Goal: Information Seeking & Learning: Check status

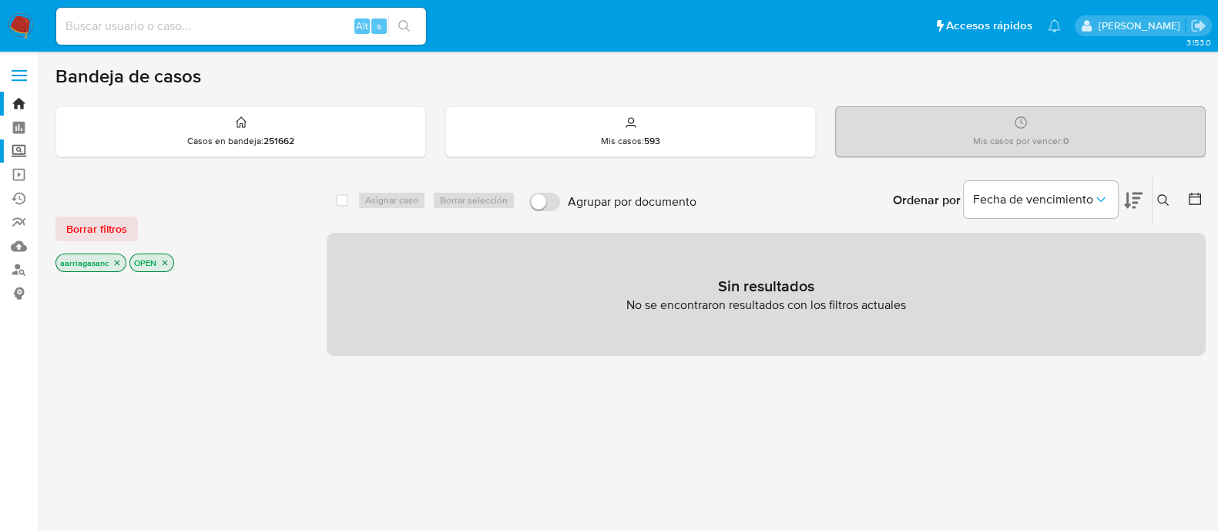
click at [19, 157] on label "Screening" at bounding box center [91, 151] width 183 height 24
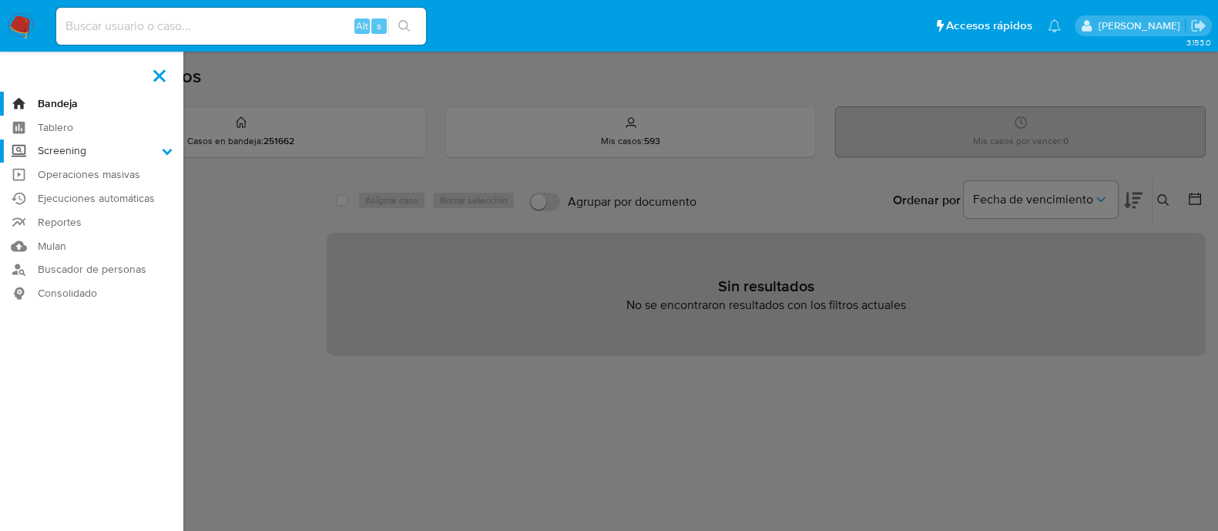
click at [0, 0] on input "Screening" at bounding box center [0, 0] width 0 height 0
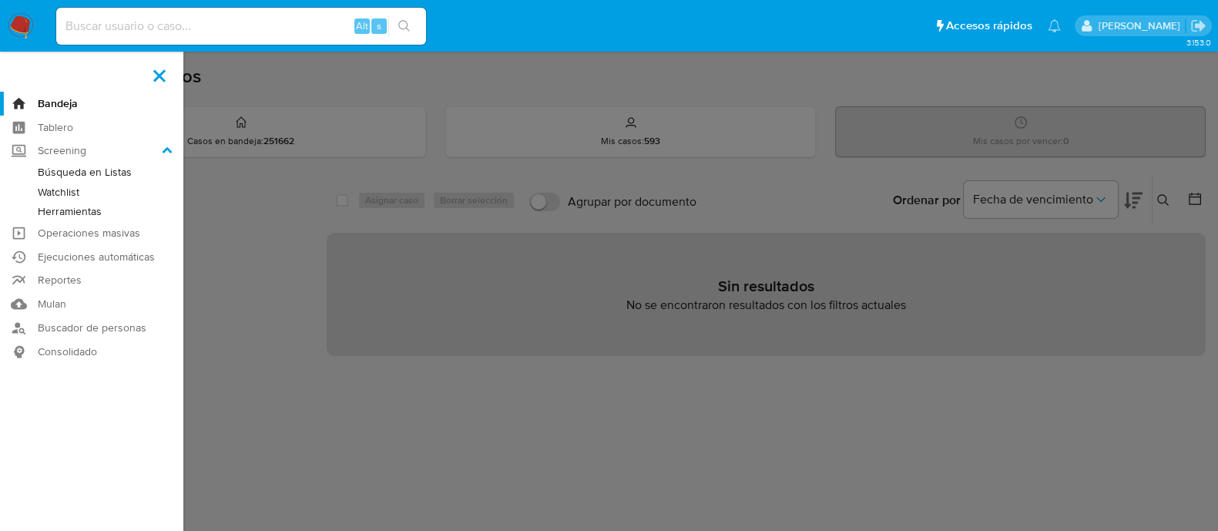
click at [69, 190] on link "Watchlist" at bounding box center [91, 192] width 183 height 19
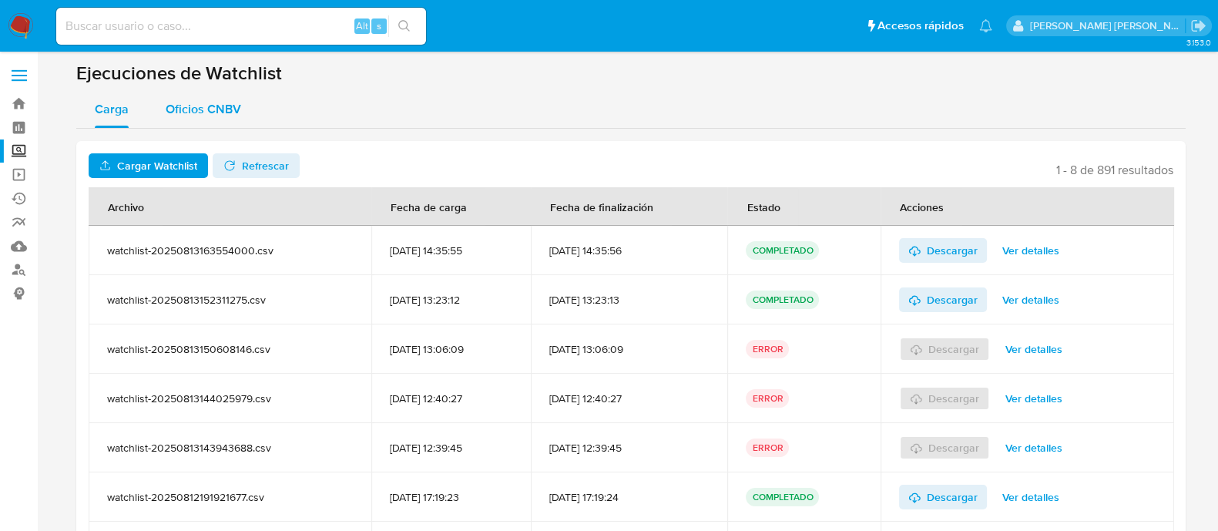
click at [194, 109] on span "Oficios CNBV" at bounding box center [204, 109] width 76 height 18
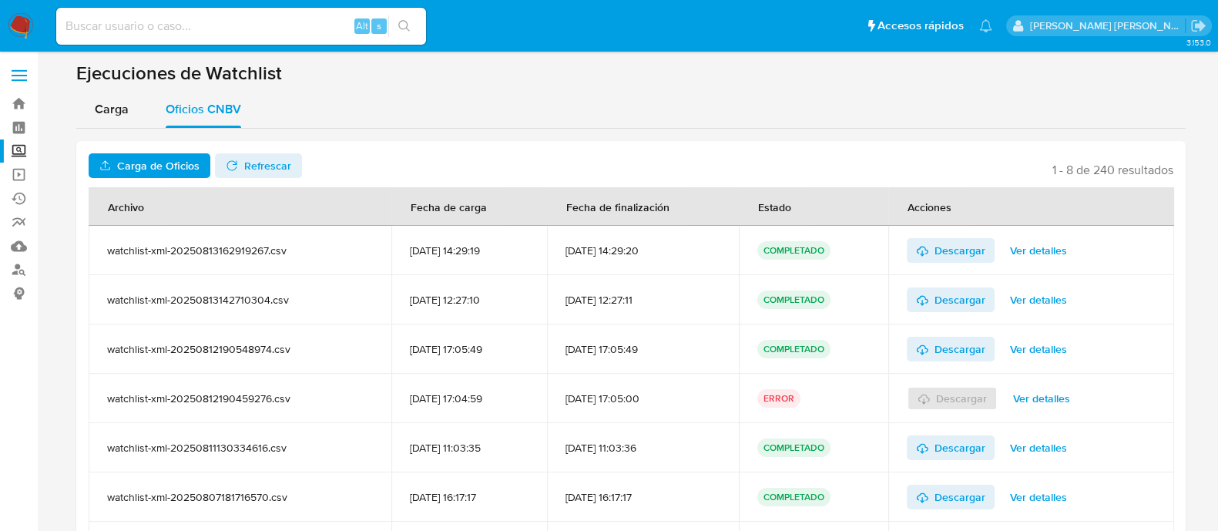
click at [187, 159] on span "Carga de Oficios" at bounding box center [158, 165] width 82 height 25
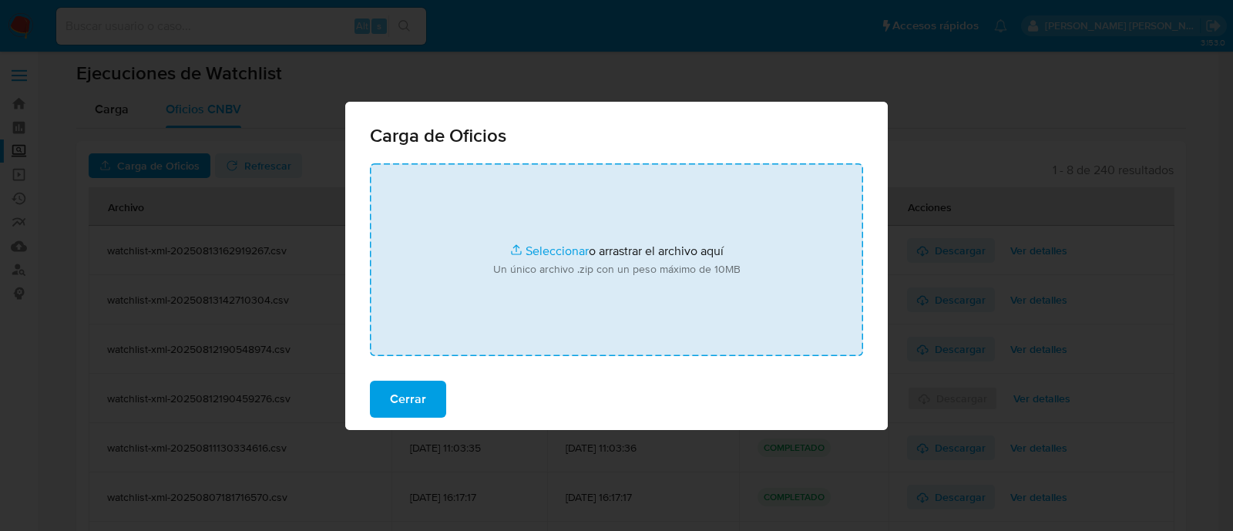
click at [536, 248] on input "file" at bounding box center [616, 259] width 493 height 193
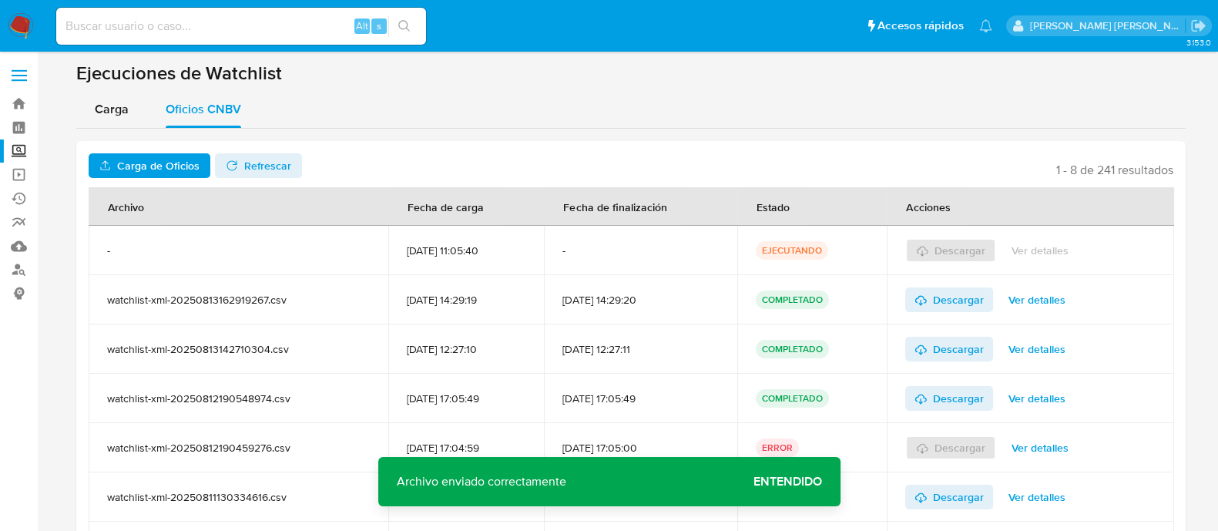
click at [786, 482] on span "Entendido" at bounding box center [788, 482] width 69 height 0
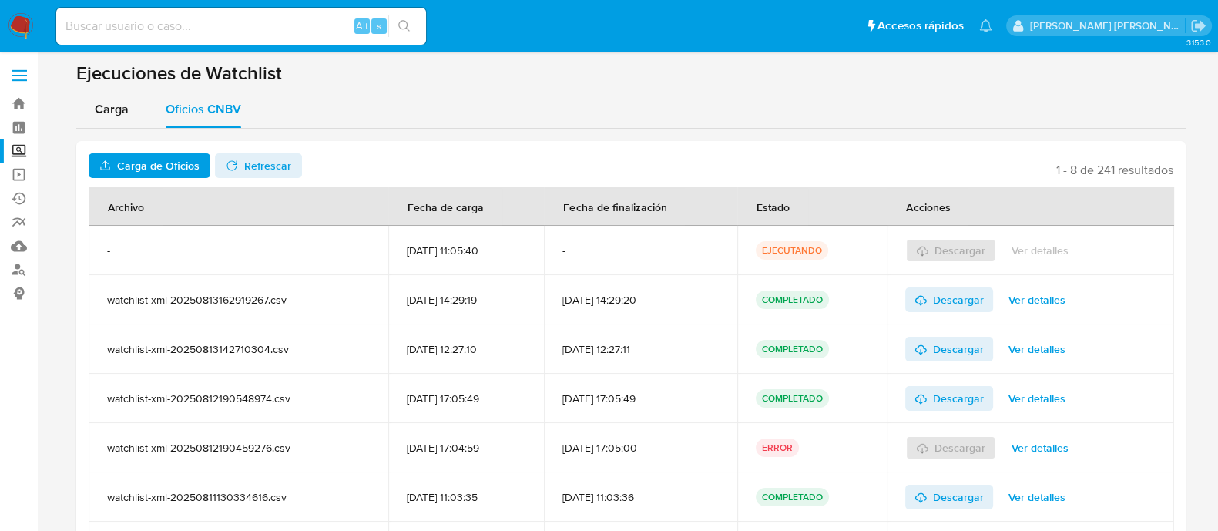
click at [297, 158] on header "Carga de Oficios No tiene permisos para realizar esta acción Refrescar 1 - 8 de…" at bounding box center [631, 165] width 1085 height 25
click at [291, 160] on button "Refrescar" at bounding box center [258, 165] width 87 height 25
click at [1057, 253] on span "Ver detalles" at bounding box center [1040, 251] width 57 height 22
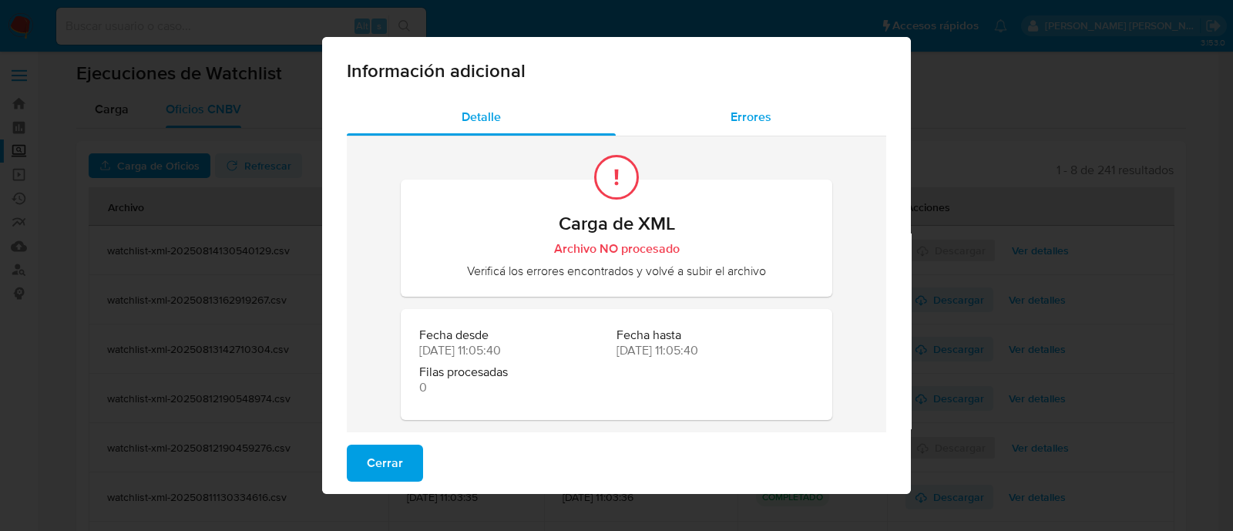
click at [744, 110] on span "Errores" at bounding box center [751, 117] width 41 height 18
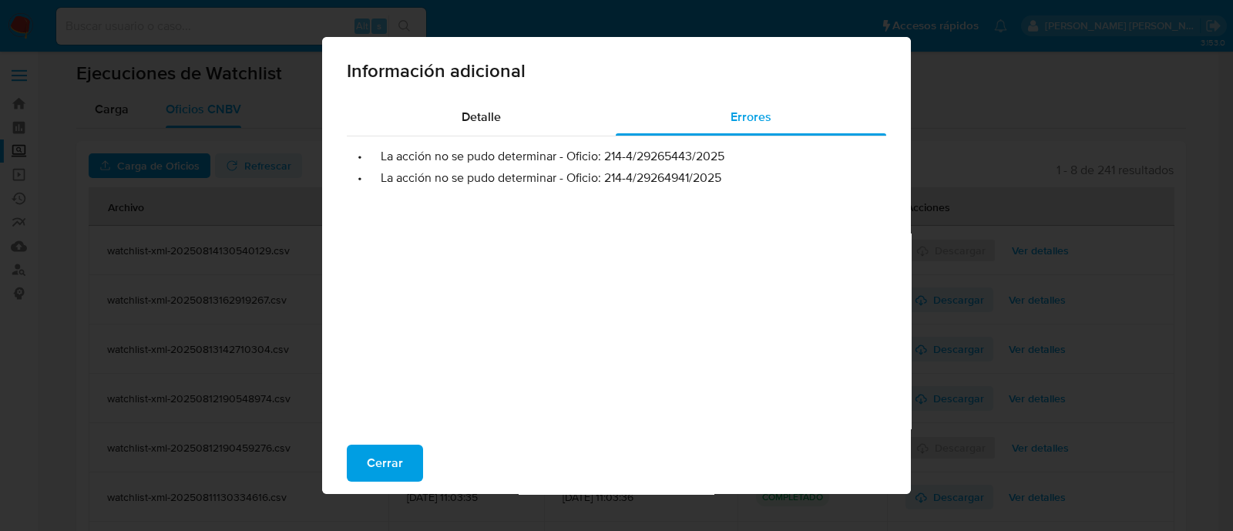
drag, startPoint x: 596, startPoint y: 158, endPoint x: 724, endPoint y: 159, distance: 127.9
click at [724, 159] on li "• La acción no se pudo determinar - Oficio: 214-4/29265443/2025" at bounding box center [616, 156] width 515 height 15
drag, startPoint x: 601, startPoint y: 179, endPoint x: 721, endPoint y: 181, distance: 120.2
click at [721, 181] on li "• La acción no se pudo determinar - Oficio: 214-4/29264941/2025" at bounding box center [616, 177] width 515 height 15
click at [106, 294] on div "Información adicional Detalle Errores • La acción no se pudo determinar - Ofici…" at bounding box center [616, 265] width 1233 height 531
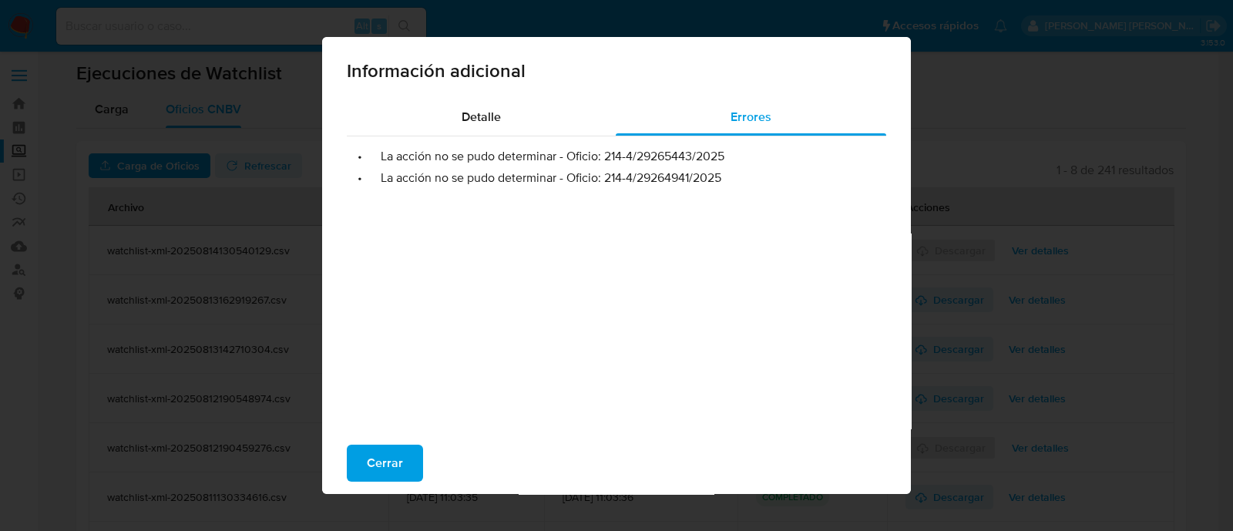
click at [384, 456] on span "Cerrar" at bounding box center [385, 463] width 36 height 34
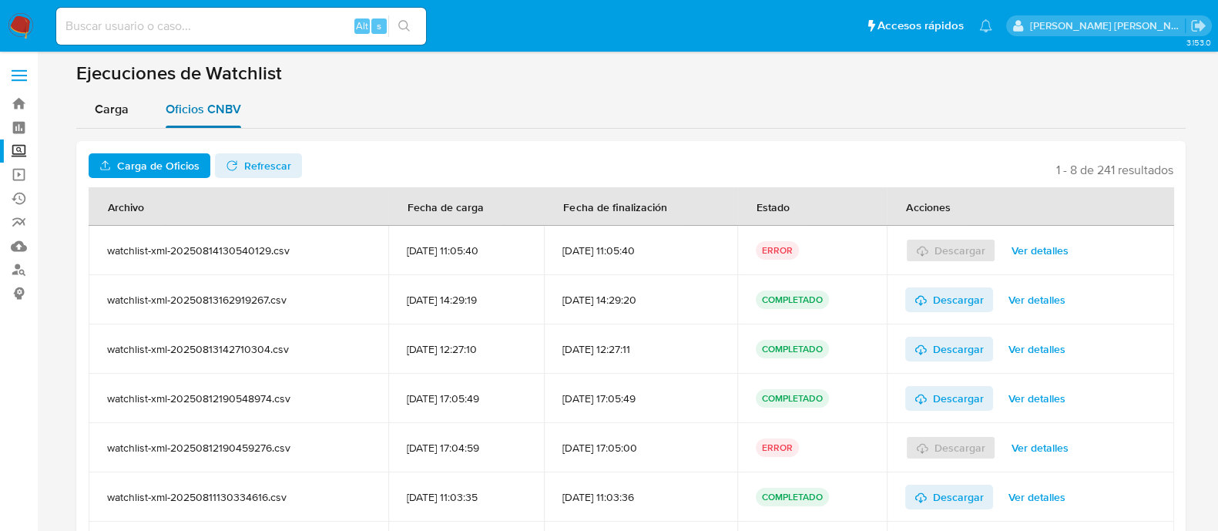
click at [213, 106] on span "Oficios CNBV" at bounding box center [204, 109] width 76 height 18
click at [169, 172] on span "Carga de Oficios" at bounding box center [158, 165] width 82 height 25
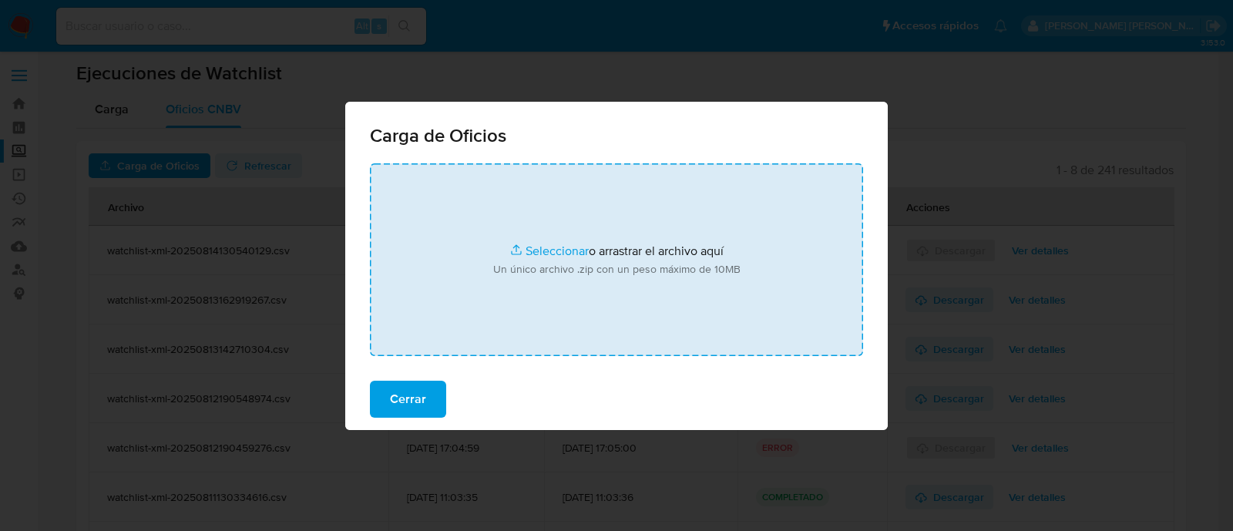
click at [543, 248] on input "file" at bounding box center [616, 259] width 493 height 193
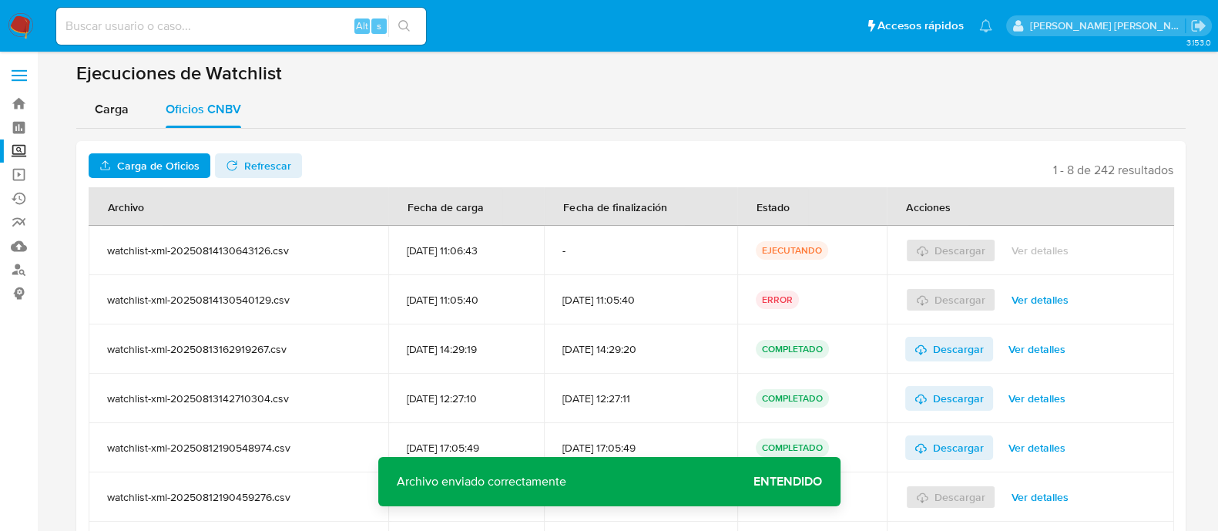
click at [795, 482] on span "Entendido" at bounding box center [788, 482] width 69 height 0
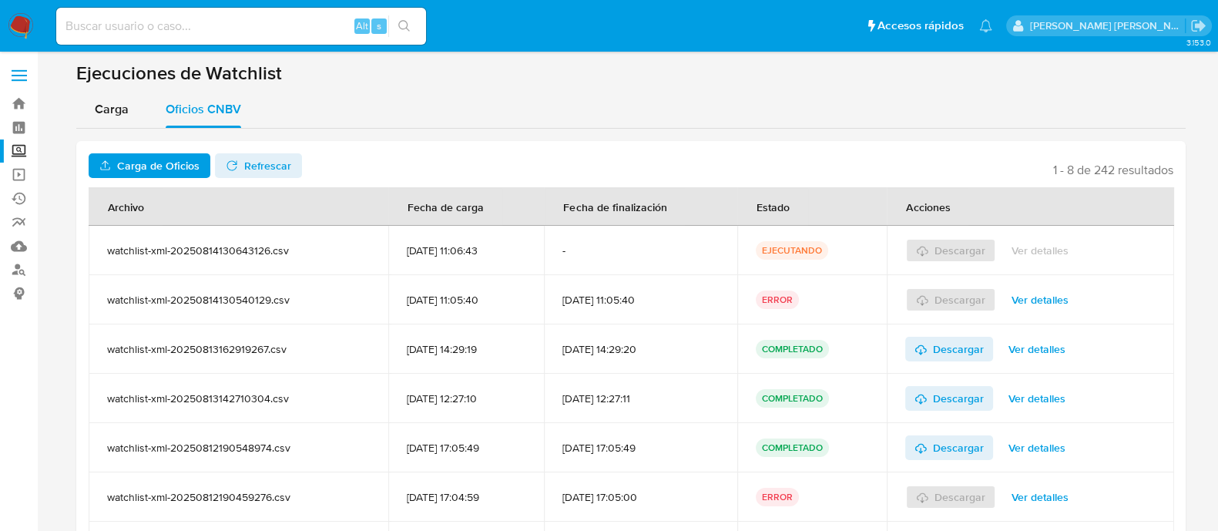
click at [244, 160] on span "Refrescar" at bounding box center [267, 165] width 47 height 25
click at [956, 248] on span "Descargar" at bounding box center [958, 250] width 51 height 25
click at [1033, 299] on span "Ver detalles" at bounding box center [1040, 300] width 57 height 22
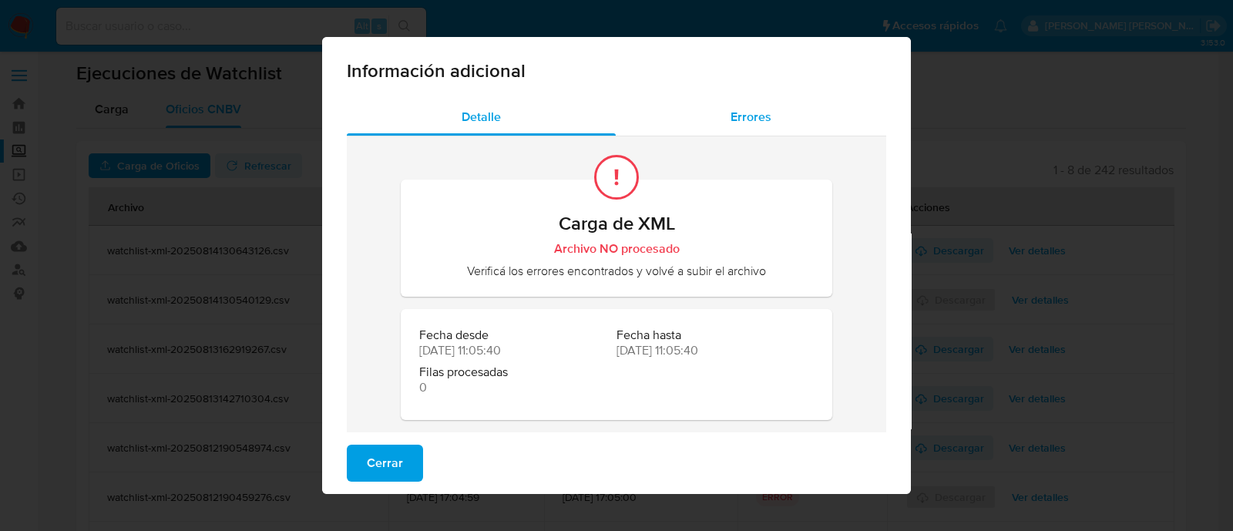
click at [740, 110] on span "Errores" at bounding box center [751, 117] width 41 height 18
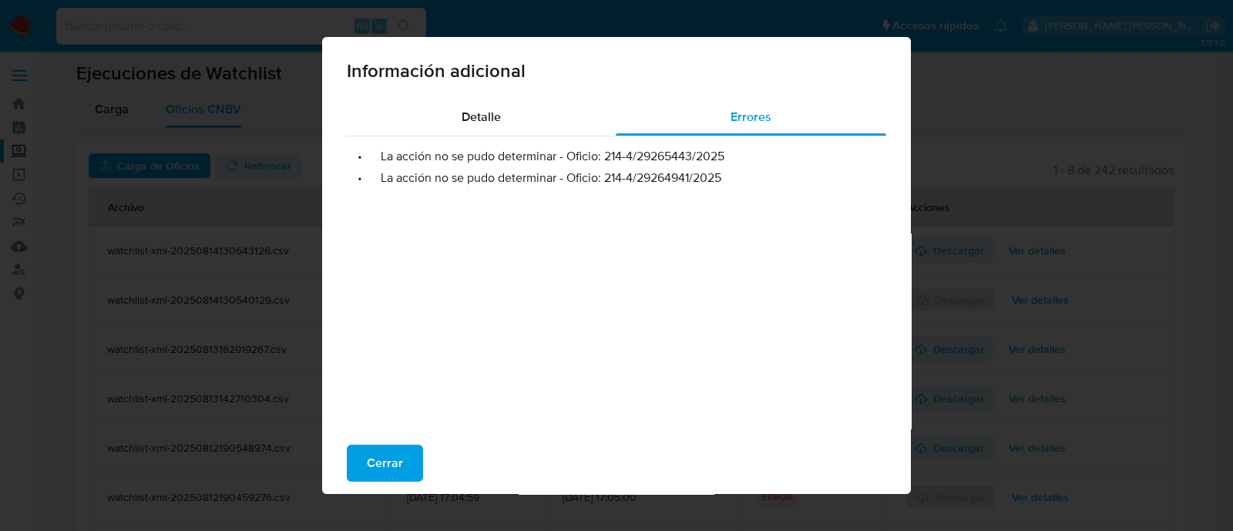
drag, startPoint x: 599, startPoint y: 156, endPoint x: 724, endPoint y: 155, distance: 125.6
click at [724, 155] on li "• La acción no se pudo determinar - Oficio: 214-4/29265443/2025" at bounding box center [616, 156] width 515 height 15
click at [381, 476] on span "Cerrar" at bounding box center [385, 463] width 36 height 34
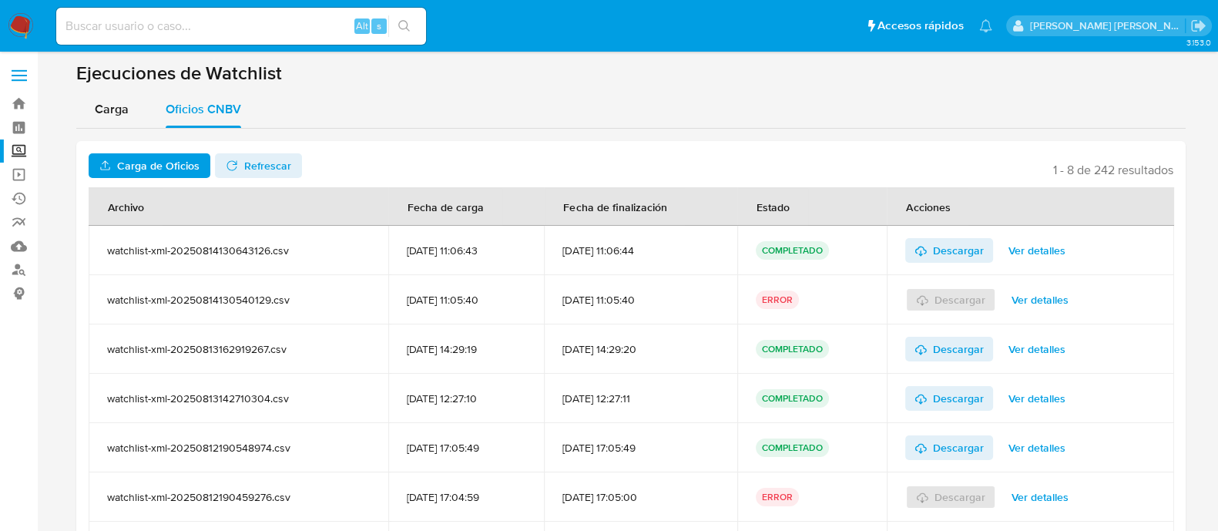
click at [1035, 302] on span "Ver detalles" at bounding box center [1040, 300] width 57 height 22
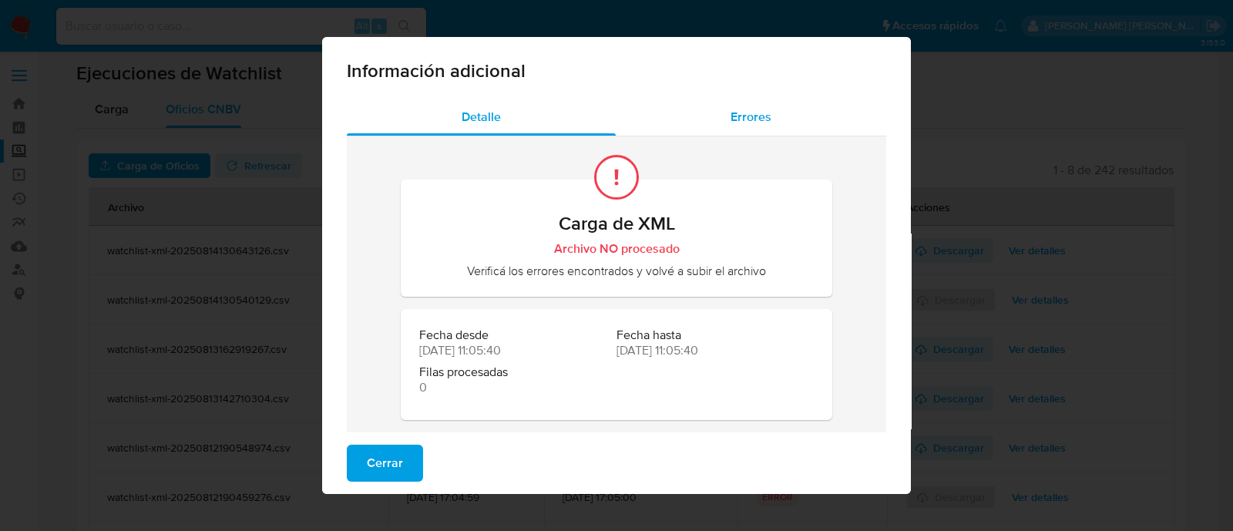
click at [731, 121] on span "Errores" at bounding box center [751, 117] width 41 height 18
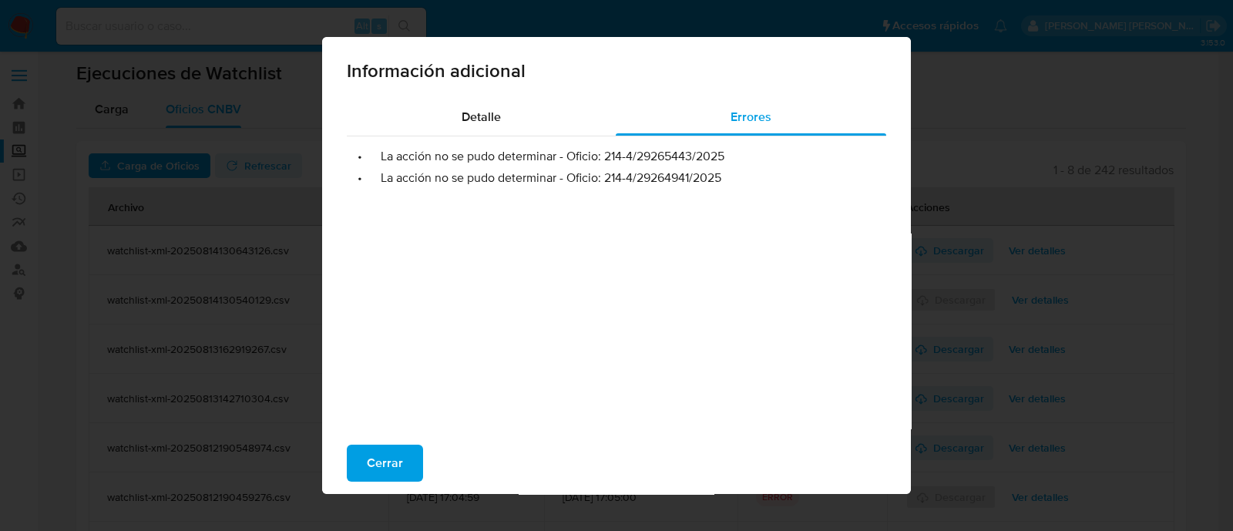
drag, startPoint x: 598, startPoint y: 180, endPoint x: 727, endPoint y: 176, distance: 129.5
click at [727, 176] on li "• La acción no se pudo determinar - Oficio: 214-4/29264941/2025" at bounding box center [616, 177] width 515 height 15
click at [374, 456] on span "Cerrar" at bounding box center [385, 463] width 36 height 34
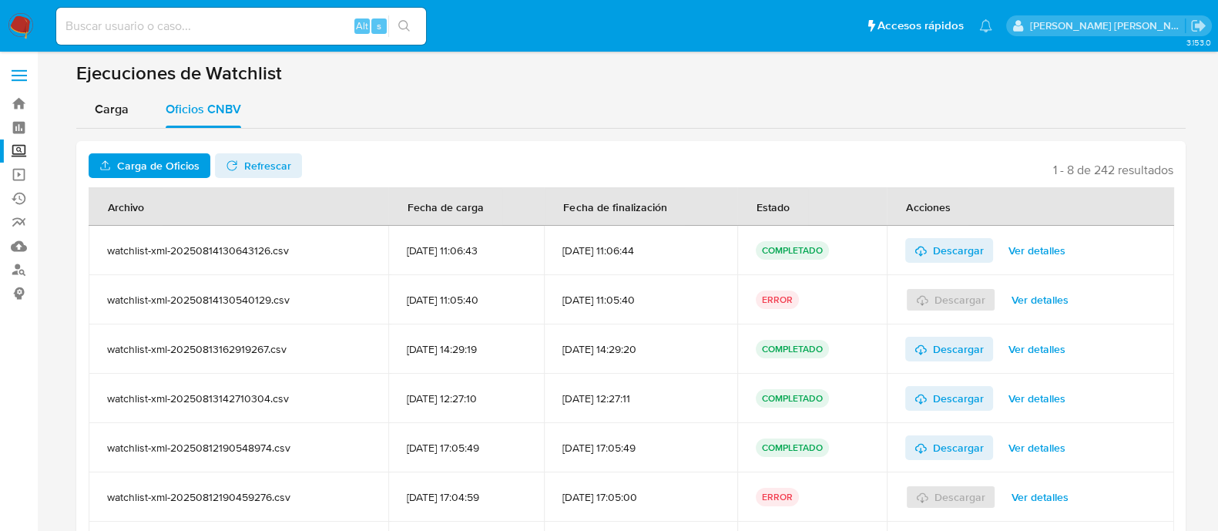
click at [20, 156] on label "Screening" at bounding box center [91, 151] width 183 height 24
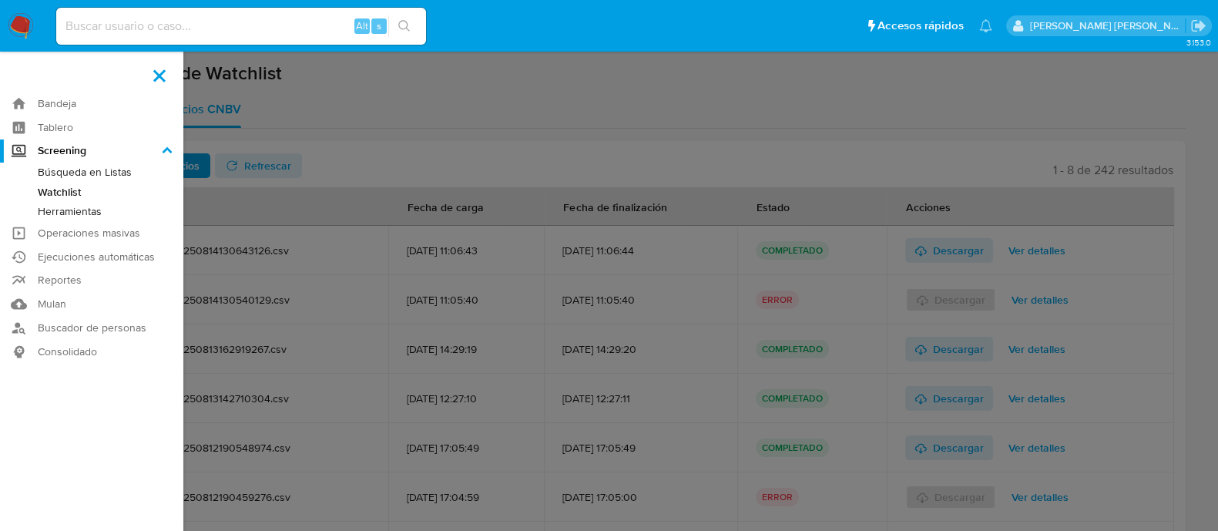
click at [0, 0] on input "Screening" at bounding box center [0, 0] width 0 height 0
click at [73, 171] on link "Búsqueda en Listas" at bounding box center [91, 172] width 183 height 19
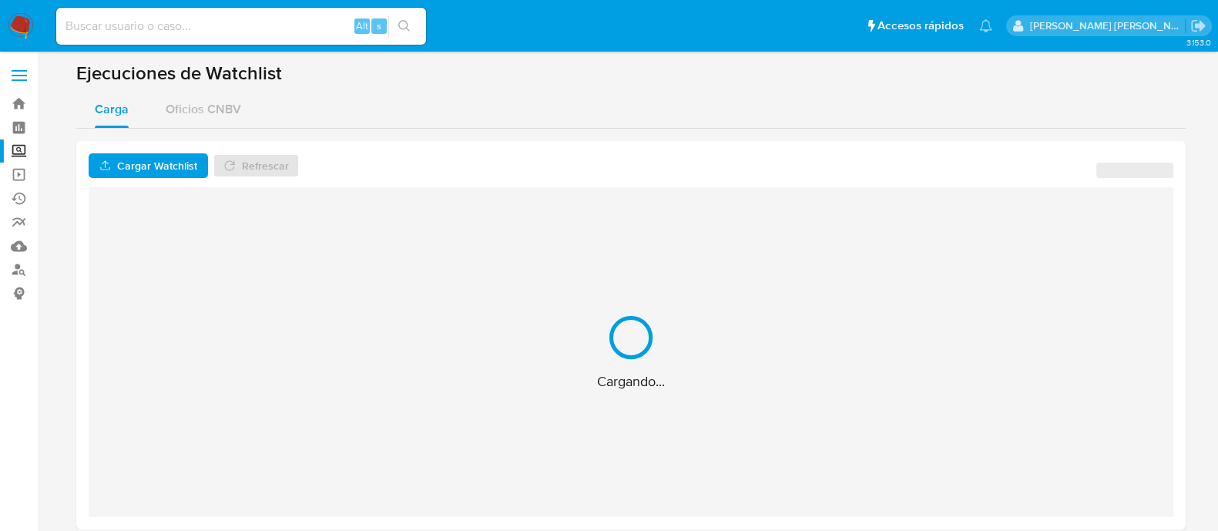
click at [17, 153] on label "Screening" at bounding box center [91, 151] width 183 height 24
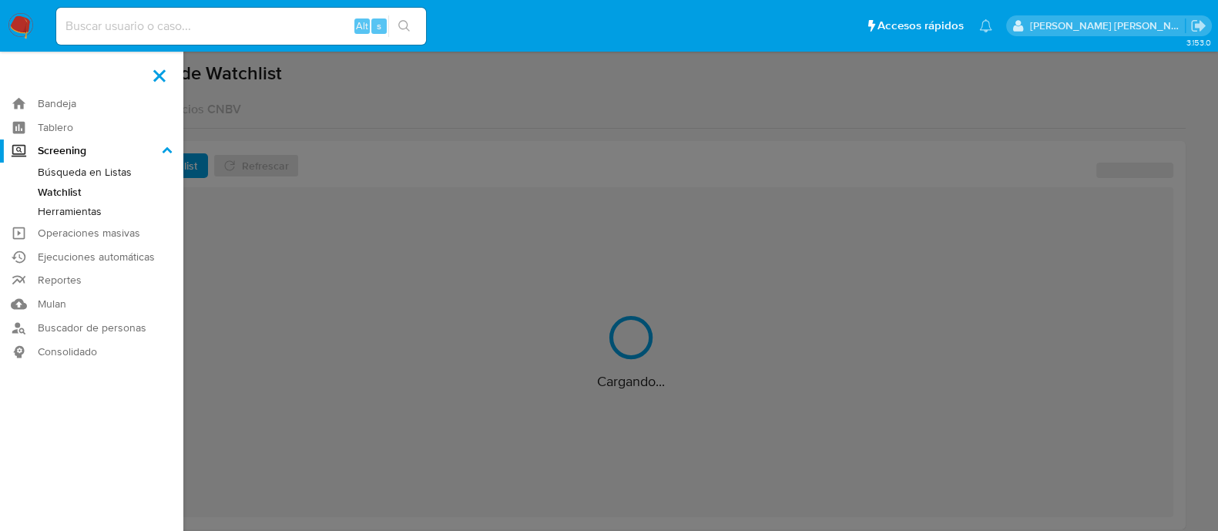
click at [0, 0] on input "Screening" at bounding box center [0, 0] width 0 height 0
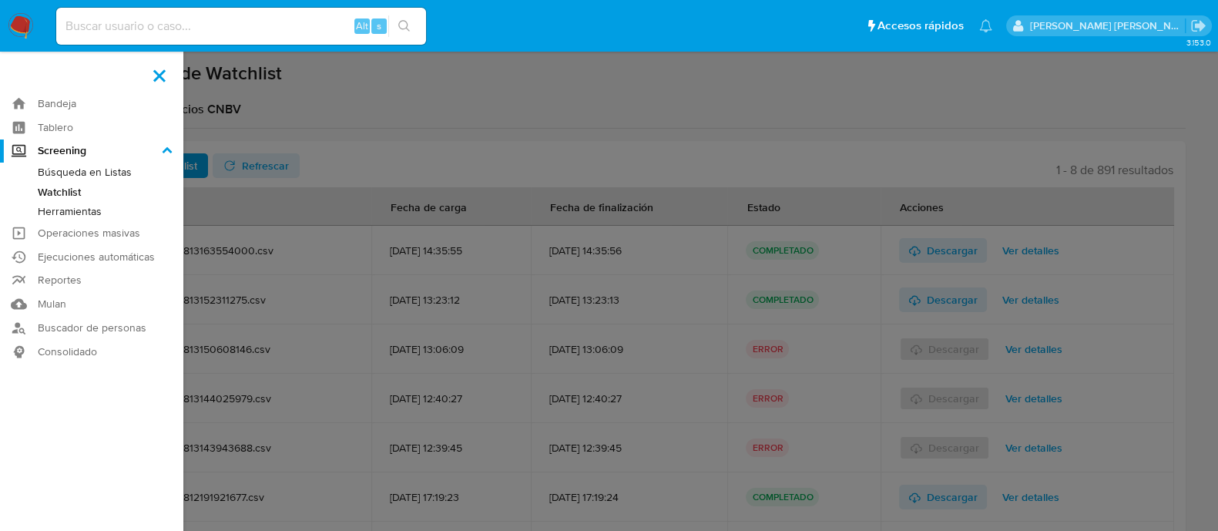
click at [89, 209] on link "Herramientas" at bounding box center [91, 211] width 183 height 19
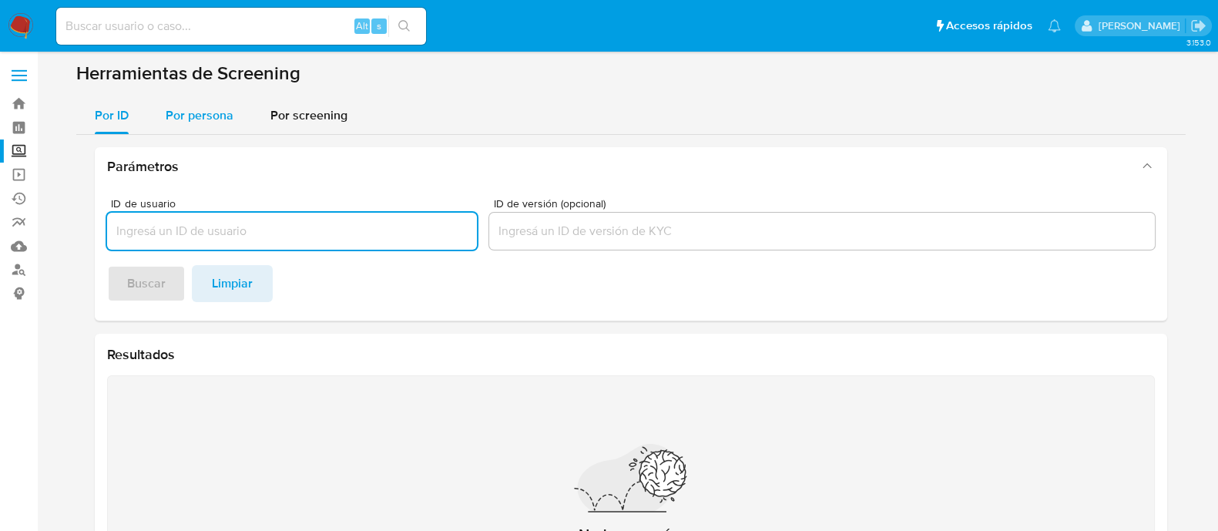
click at [193, 126] on div "Por persona" at bounding box center [200, 115] width 68 height 37
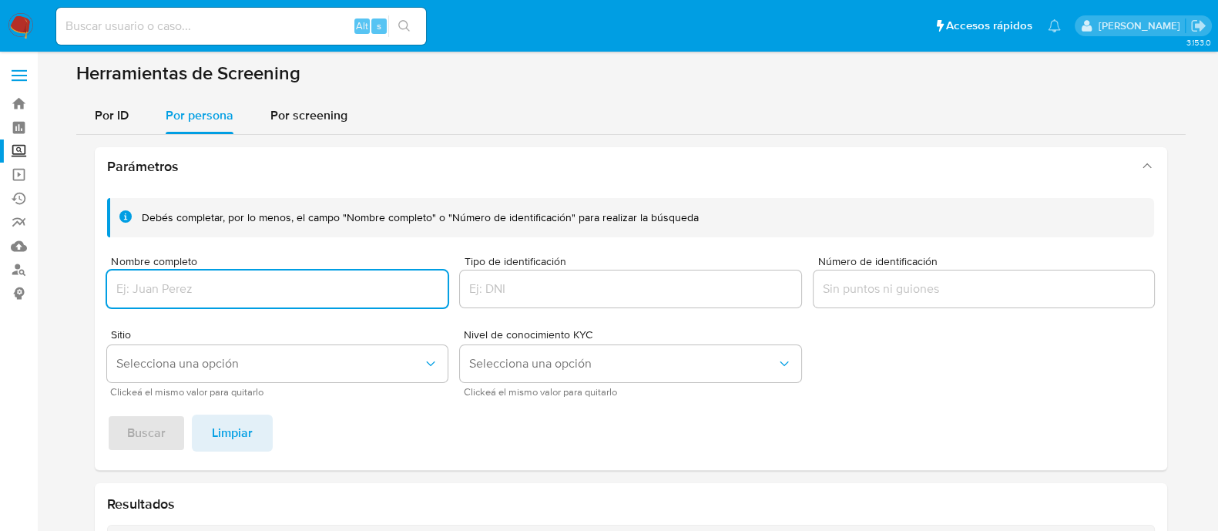
click at [193, 295] on input "Nombre completo" at bounding box center [277, 289] width 341 height 20
type input "KAREN GABRIELA RODRÍGUEZ BARRERA"
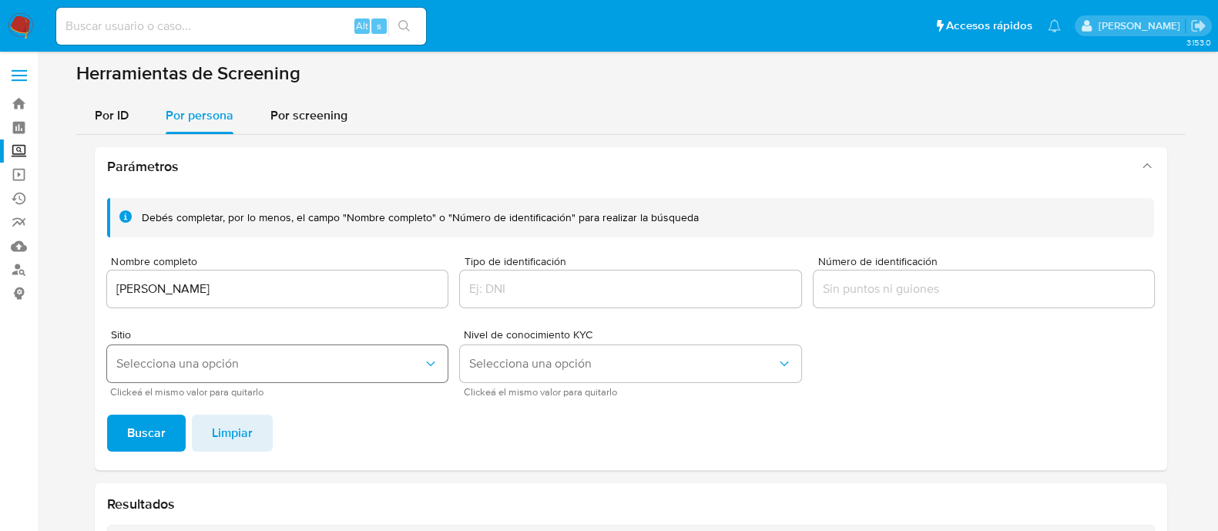
click at [183, 368] on span "Selecciona una opción" at bounding box center [269, 363] width 307 height 15
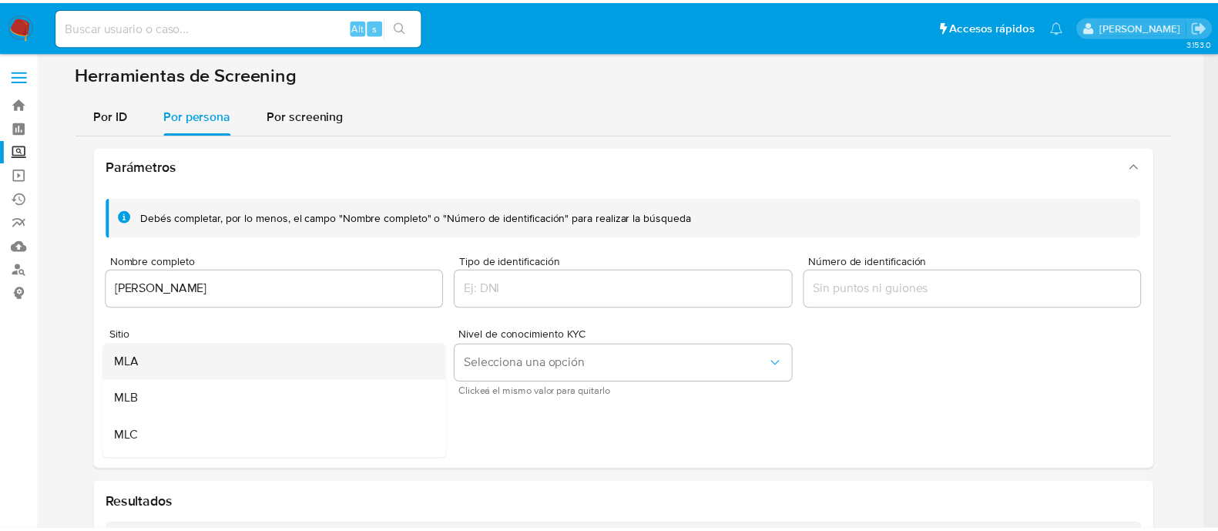
scroll to position [96, 0]
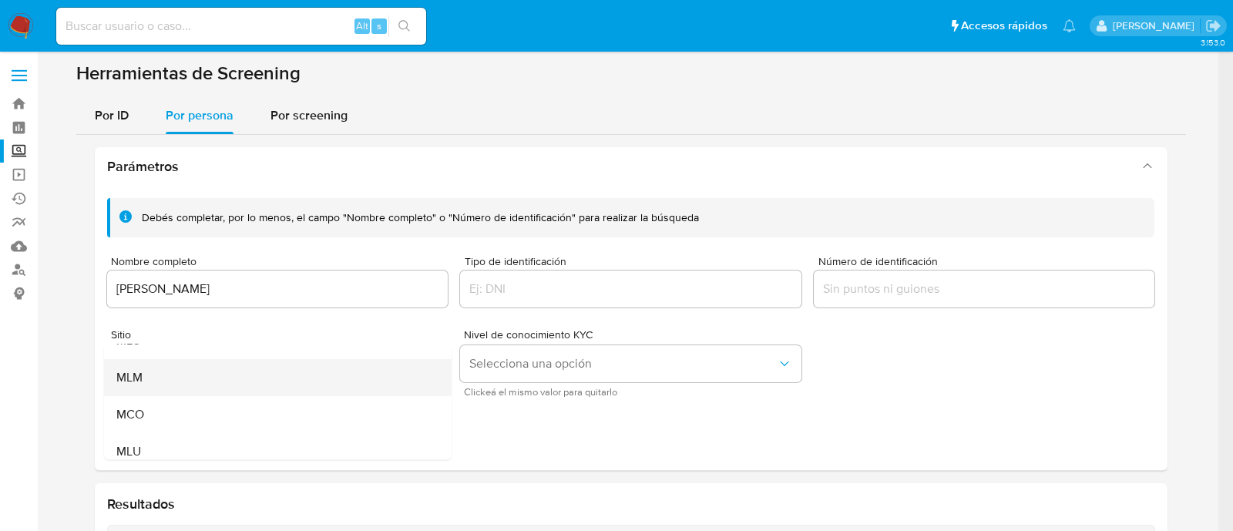
click at [166, 372] on div "MLM" at bounding box center [273, 377] width 314 height 37
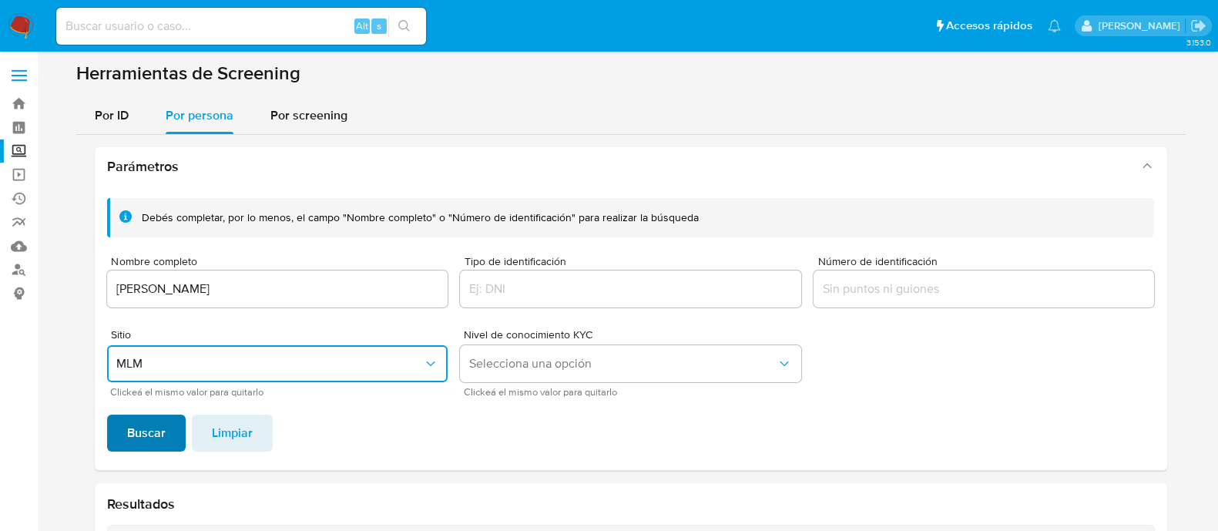
click at [156, 423] on span "Buscar" at bounding box center [146, 433] width 39 height 34
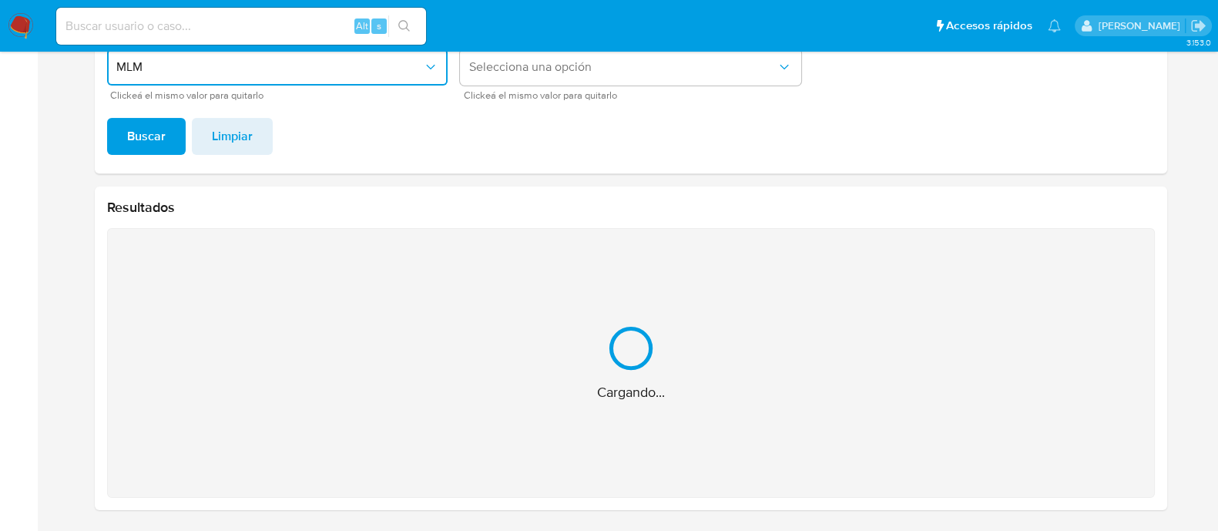
scroll to position [52, 0]
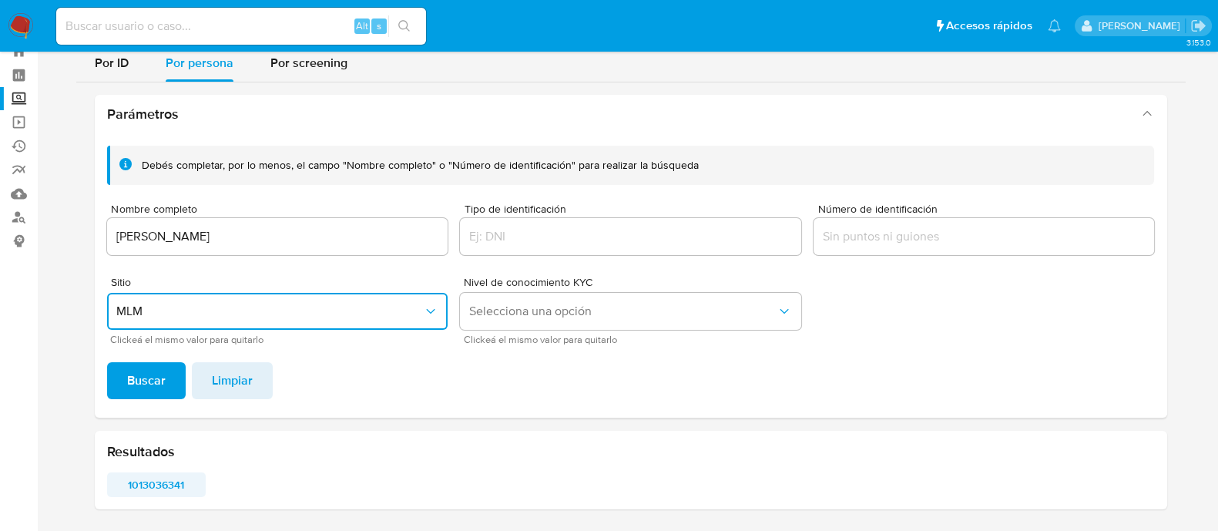
click at [175, 484] on span "1013036341" at bounding box center [157, 485] width 78 height 22
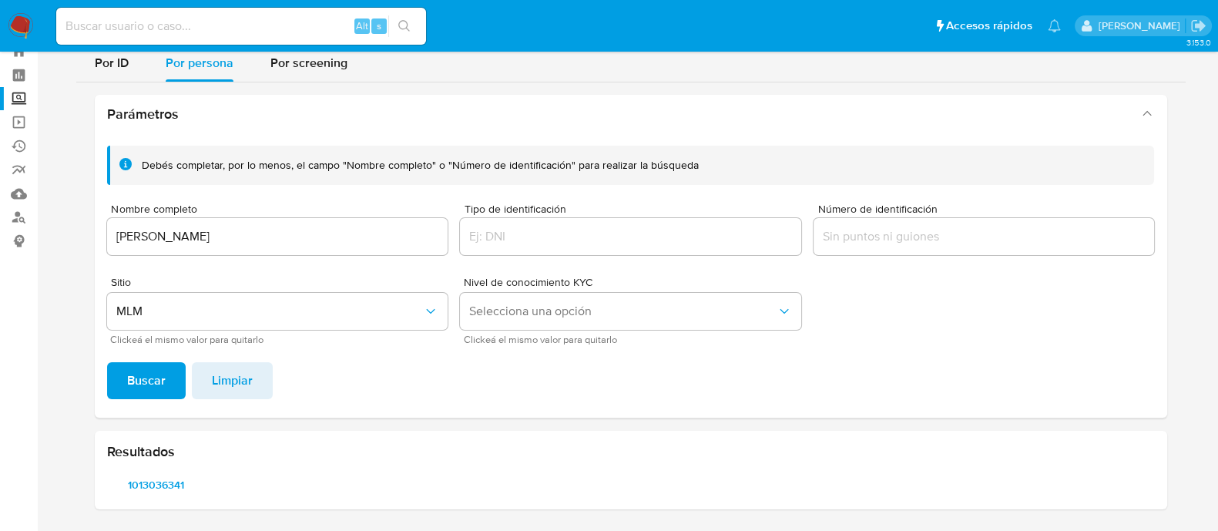
click at [320, 227] on input "KAREN GABRIELA RODRÍGUEZ BARRERA" at bounding box center [277, 237] width 341 height 20
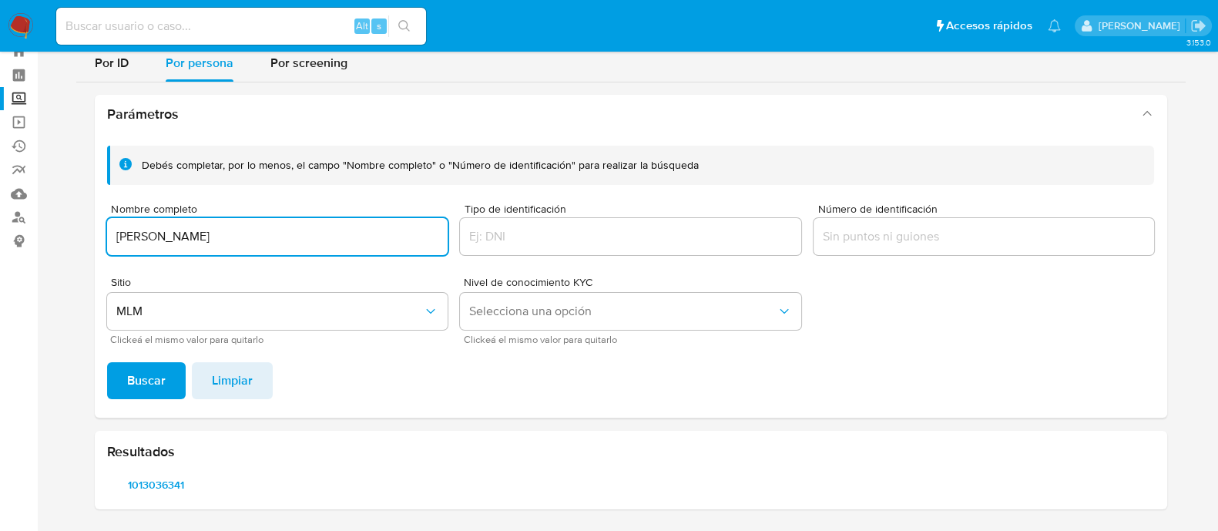
click at [320, 227] on input "KAREN GABRIELA RODRÍGUEZ BARRERA" at bounding box center [277, 237] width 341 height 20
type input "[PERSON_NAME]"
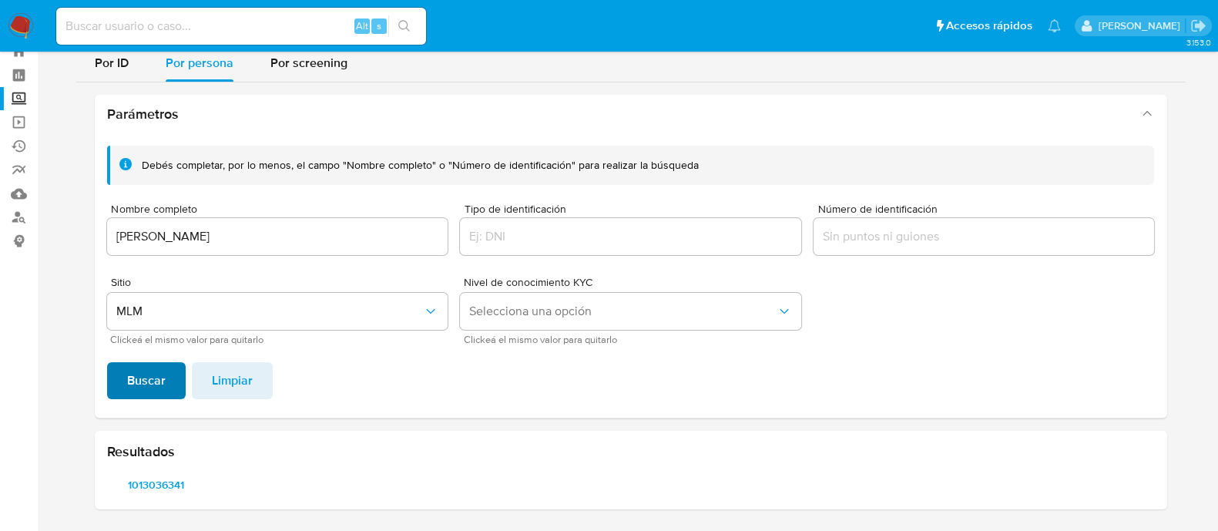
click at [134, 371] on span "Buscar" at bounding box center [146, 381] width 39 height 34
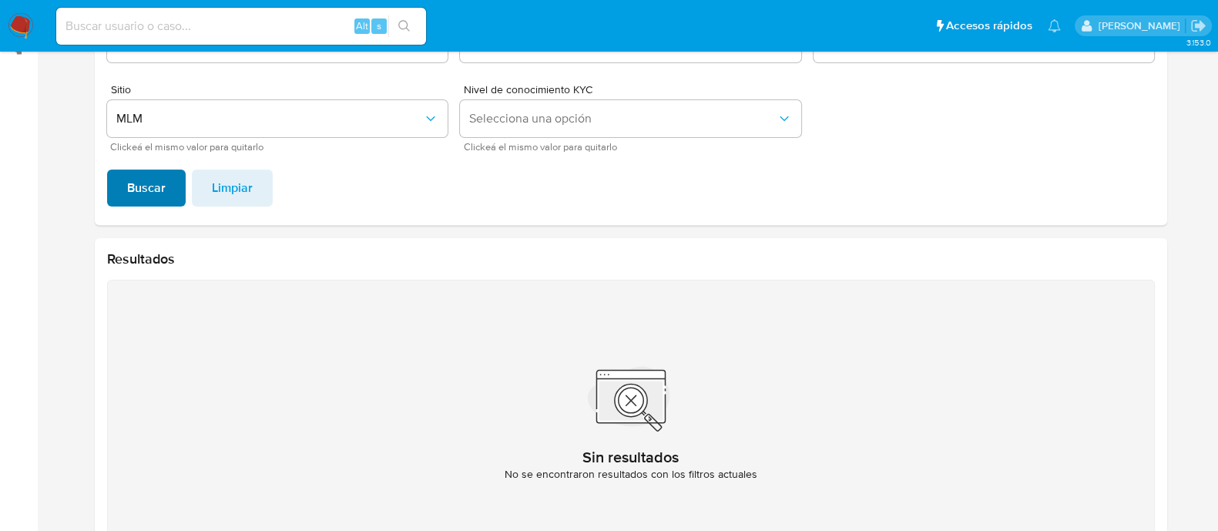
click at [156, 190] on span "Buscar" at bounding box center [146, 188] width 39 height 34
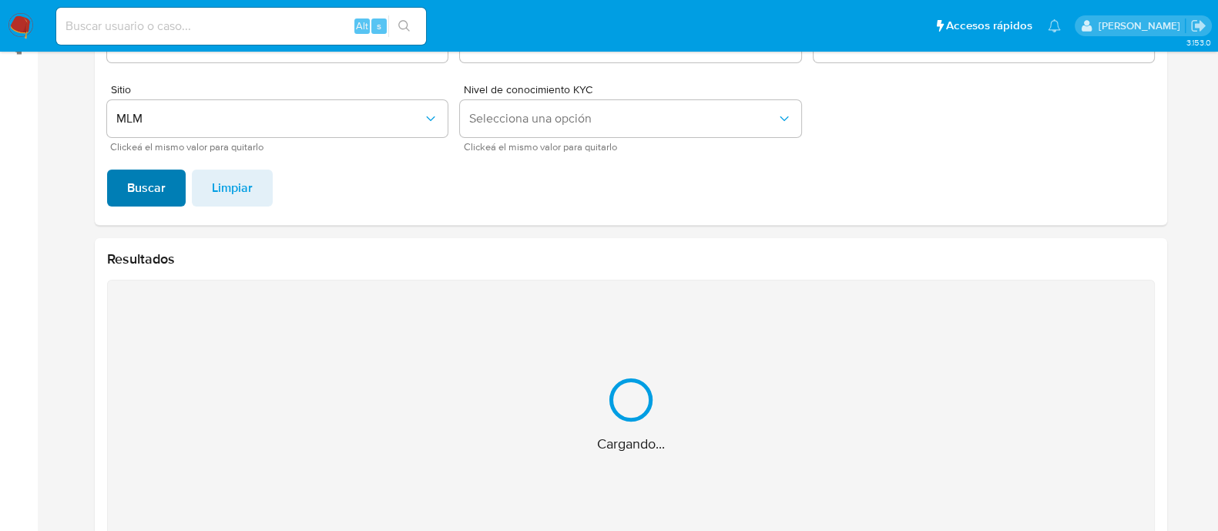
scroll to position [297, 0]
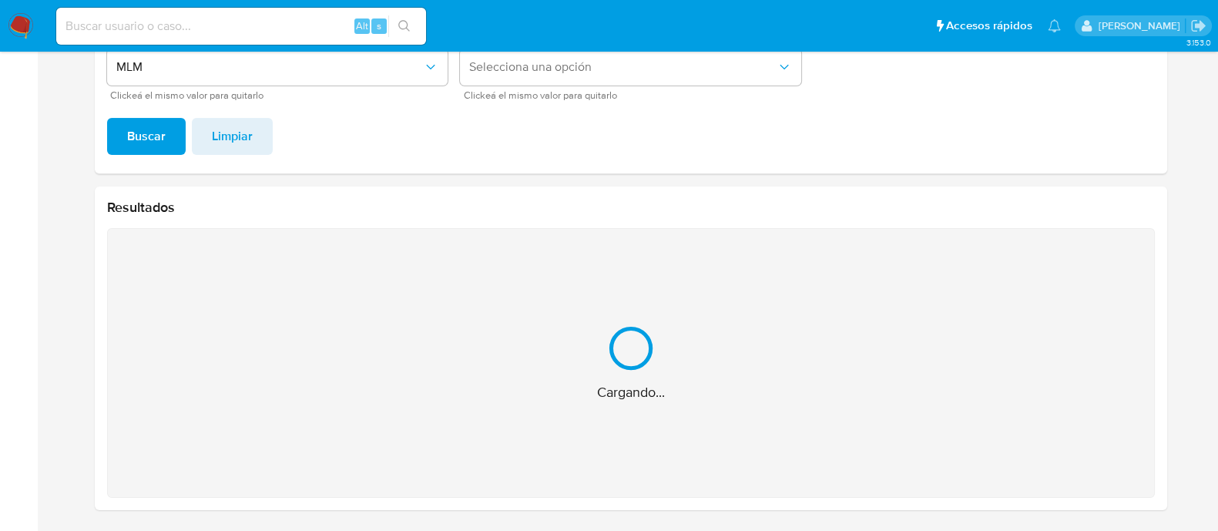
click at [155, 190] on div "Resultados Cargando..." at bounding box center [631, 348] width 1073 height 324
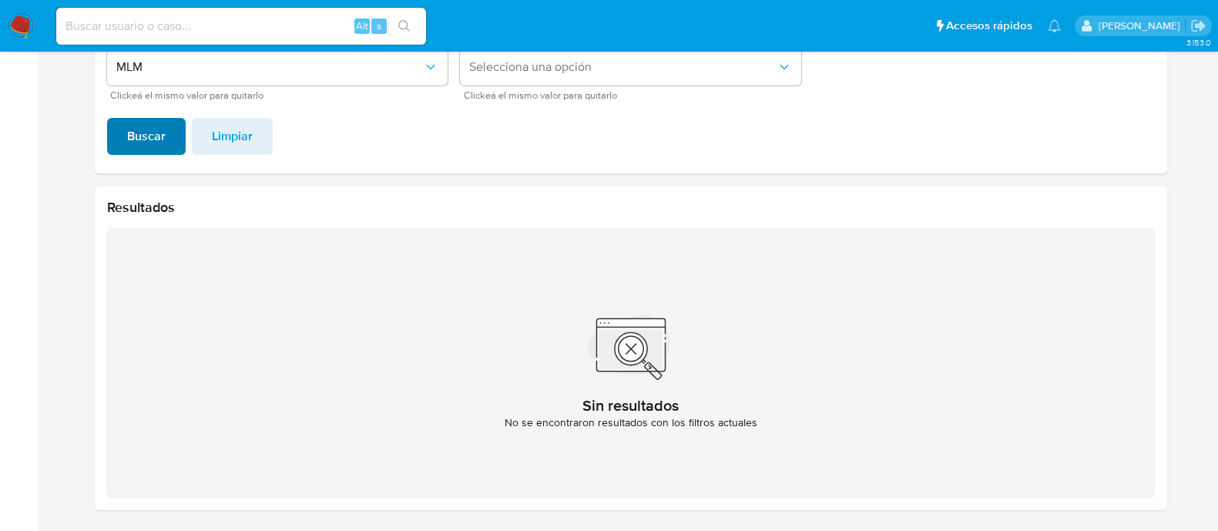
click at [159, 134] on span "Buscar" at bounding box center [146, 136] width 39 height 34
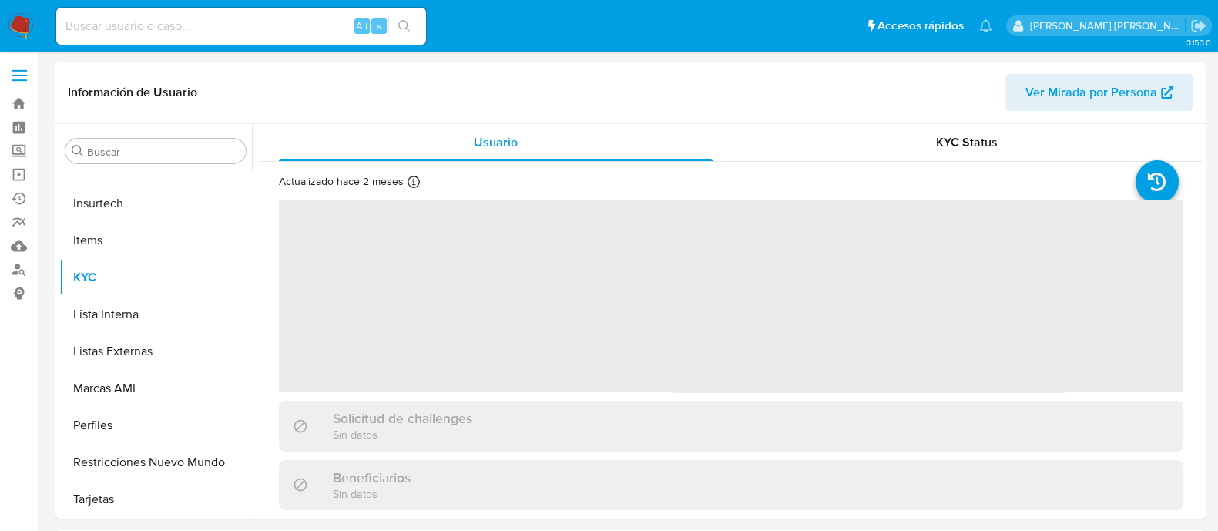
scroll to position [650, 0]
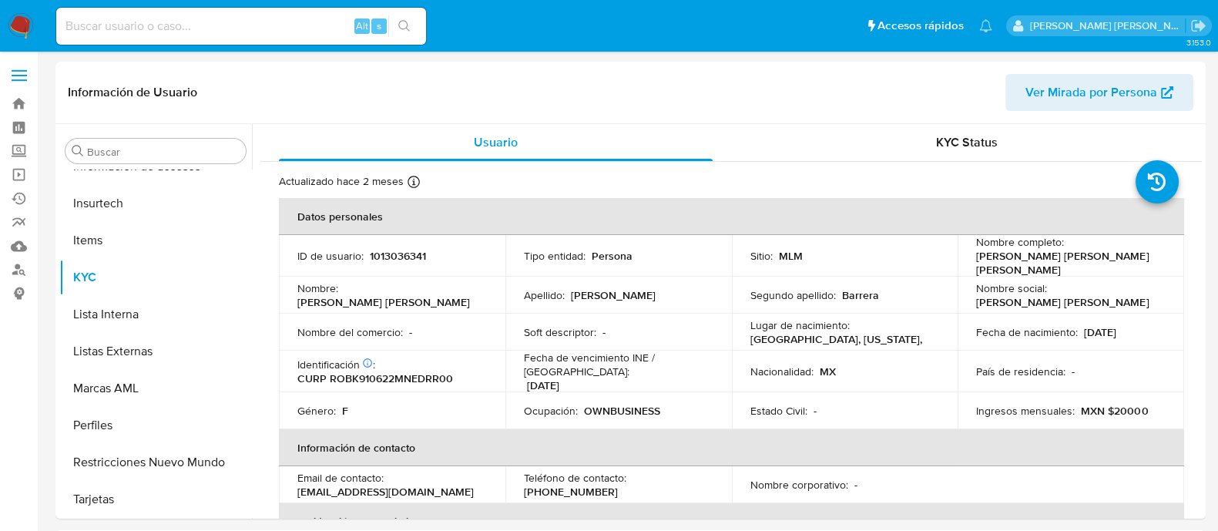
select select "10"
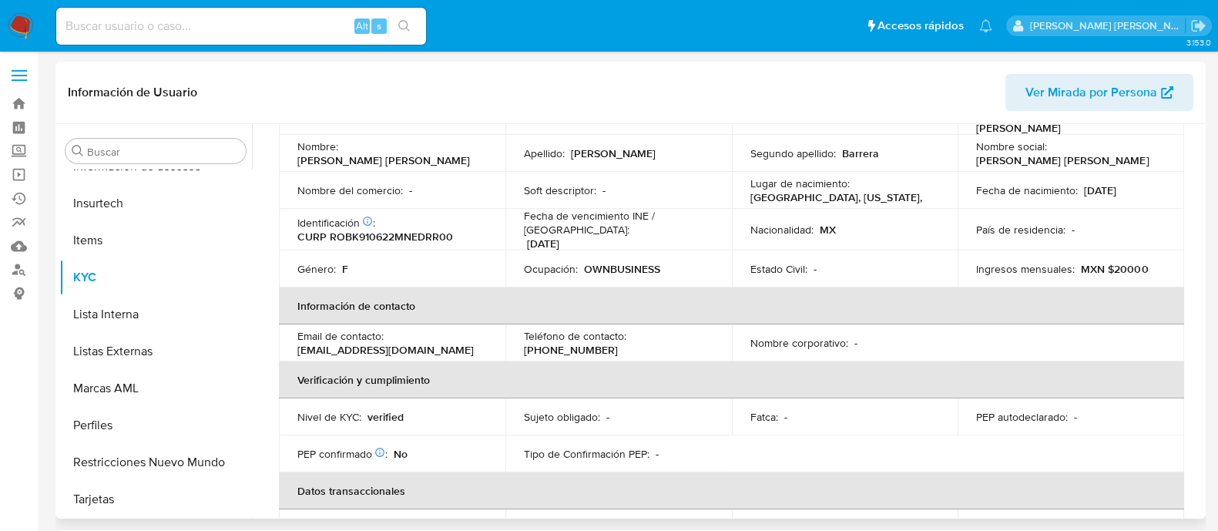
scroll to position [0, 0]
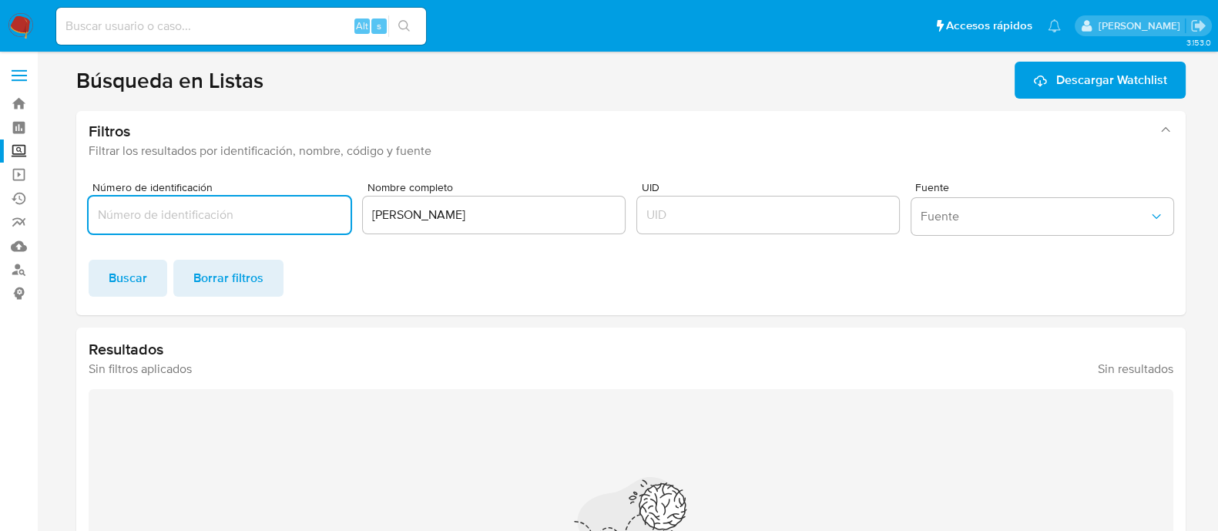
click at [432, 214] on input "[PERSON_NAME]" at bounding box center [494, 215] width 262 height 20
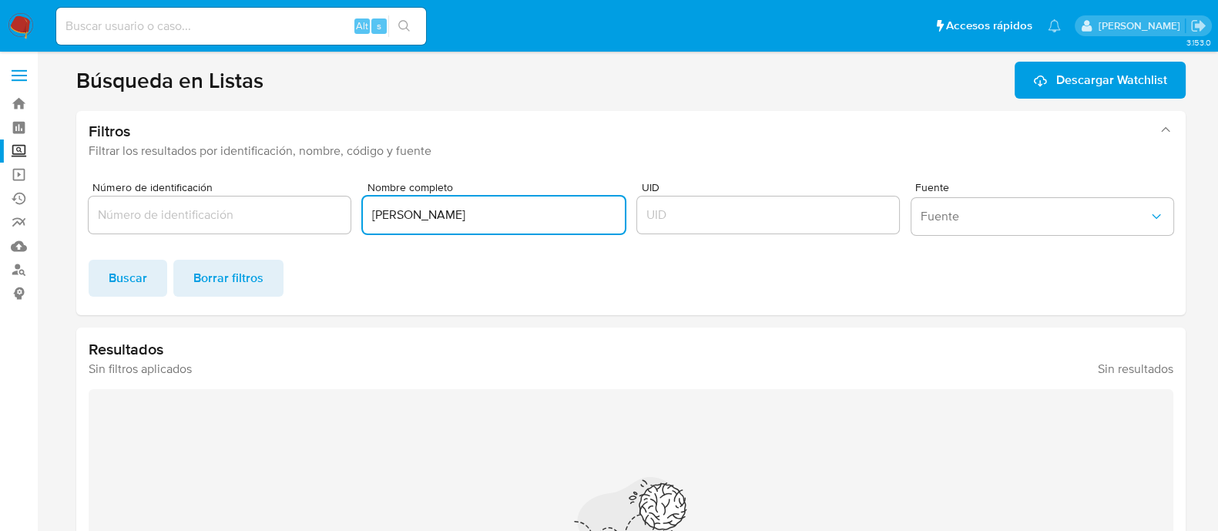
click at [432, 214] on input "[PERSON_NAME]" at bounding box center [494, 215] width 262 height 20
click at [103, 277] on button "Buscar" at bounding box center [128, 278] width 79 height 37
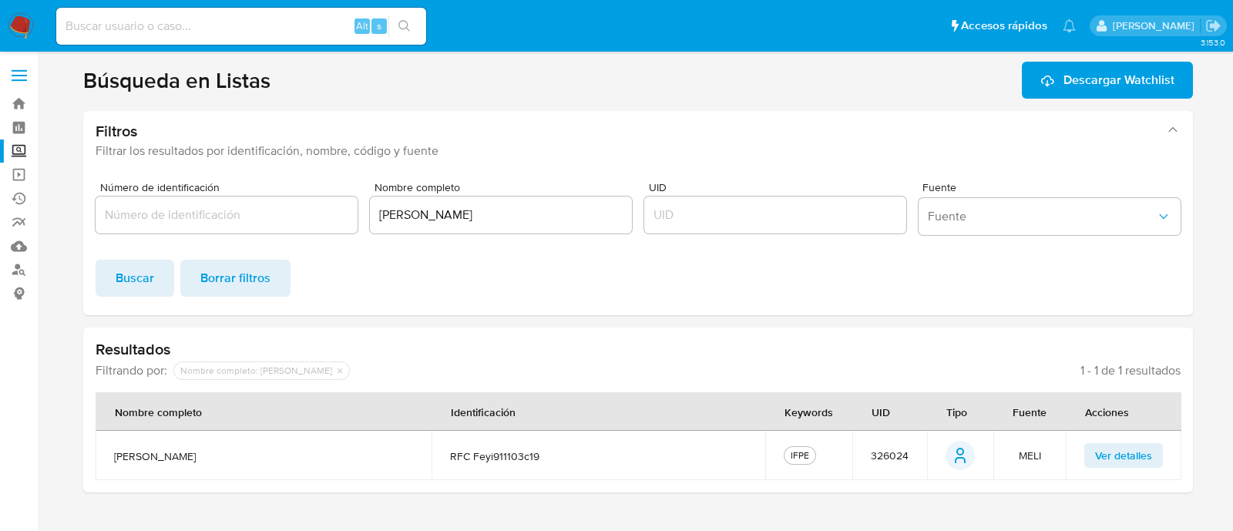
click at [930, 430] on th "Tipo" at bounding box center [960, 411] width 66 height 39
click at [887, 471] on td "326024" at bounding box center [889, 455] width 75 height 49
click at [889, 454] on span "326024" at bounding box center [890, 456] width 38 height 14
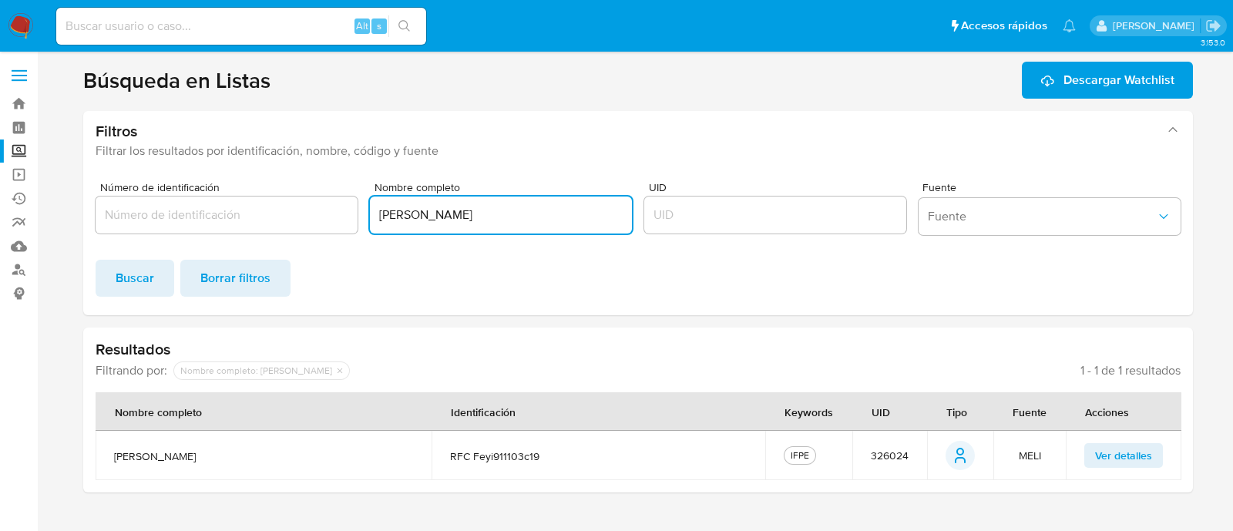
click at [437, 210] on input "[PERSON_NAME]" at bounding box center [501, 215] width 262 height 20
paste input "[PERSON_NAME]"
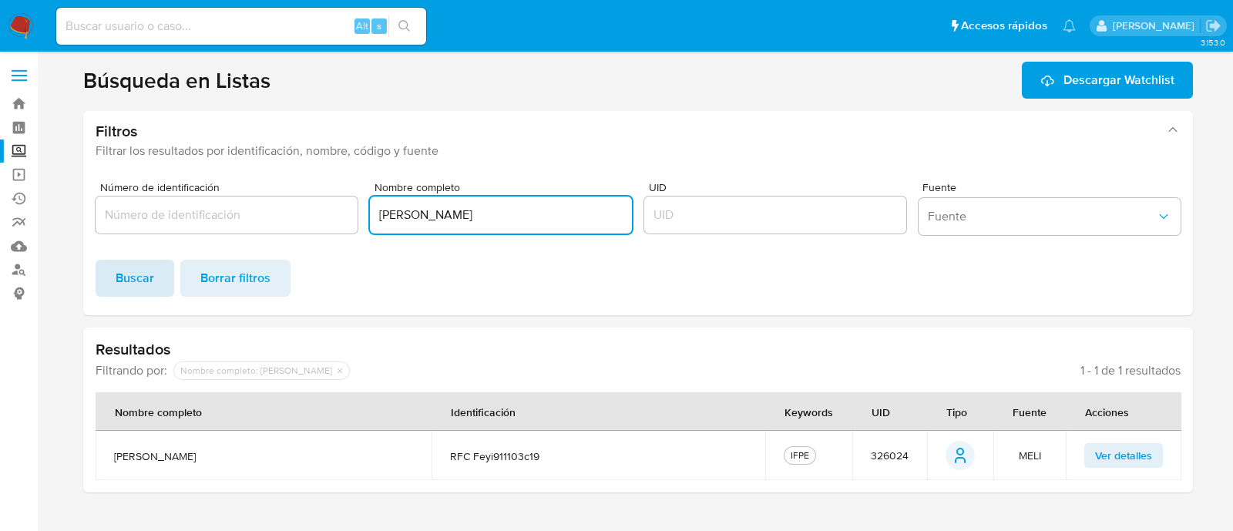
type input "[PERSON_NAME]"
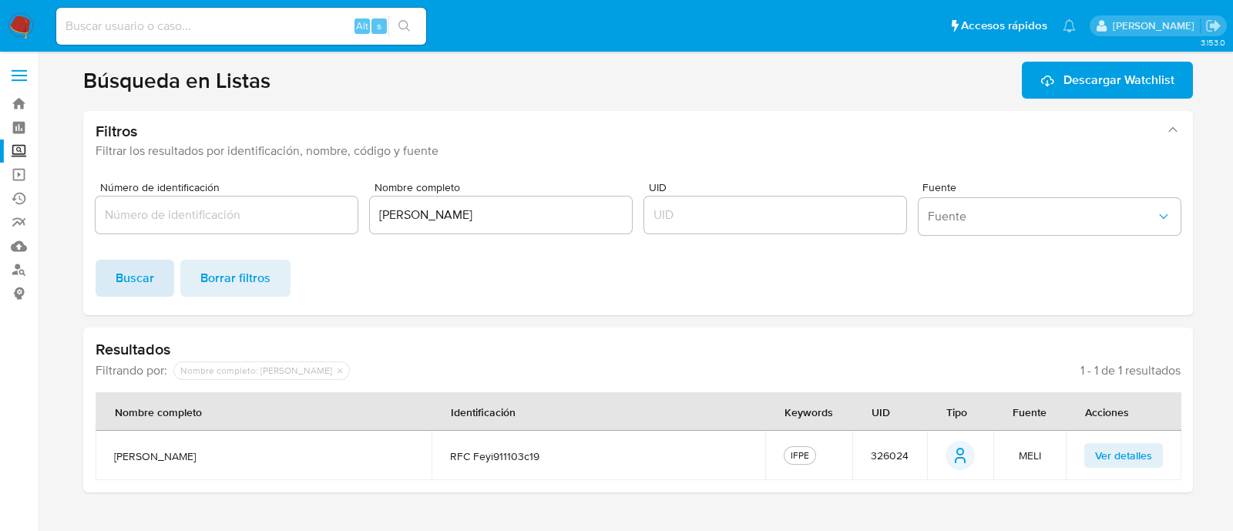
click at [117, 279] on span "Buscar" at bounding box center [135, 278] width 39 height 34
click at [888, 452] on span "620016" at bounding box center [890, 456] width 36 height 14
